Goal: Navigation & Orientation: Find specific page/section

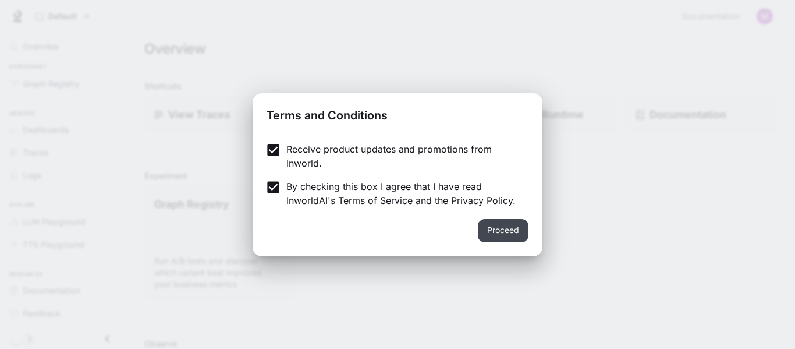
click at [514, 235] on button "Proceed" at bounding box center [503, 230] width 51 height 23
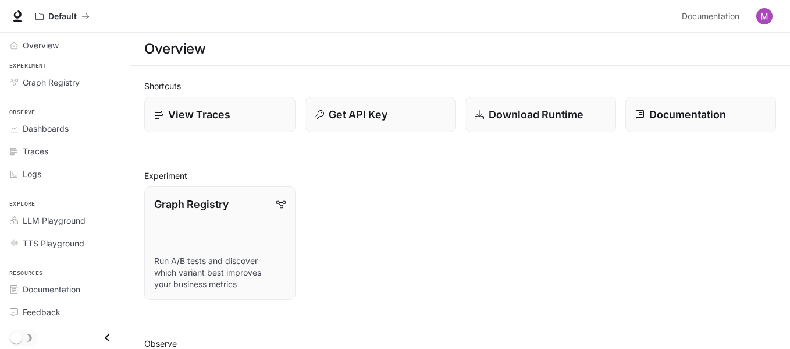
scroll to position [2, 0]
click at [22, 19] on icon at bounding box center [18, 16] width 12 height 12
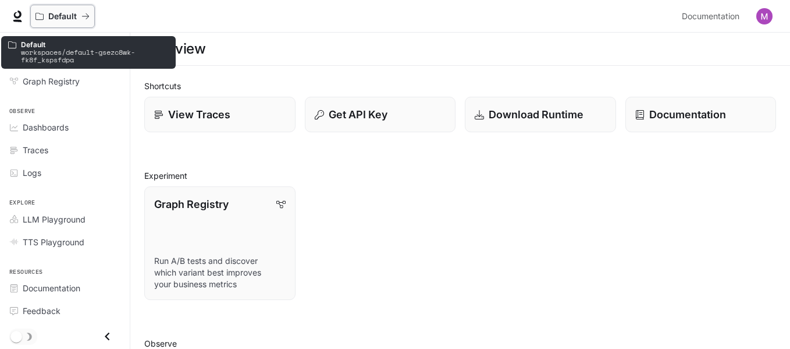
click at [78, 17] on div "Default" at bounding box center [59, 17] width 46 height 10
